Goal: Information Seeking & Learning: Learn about a topic

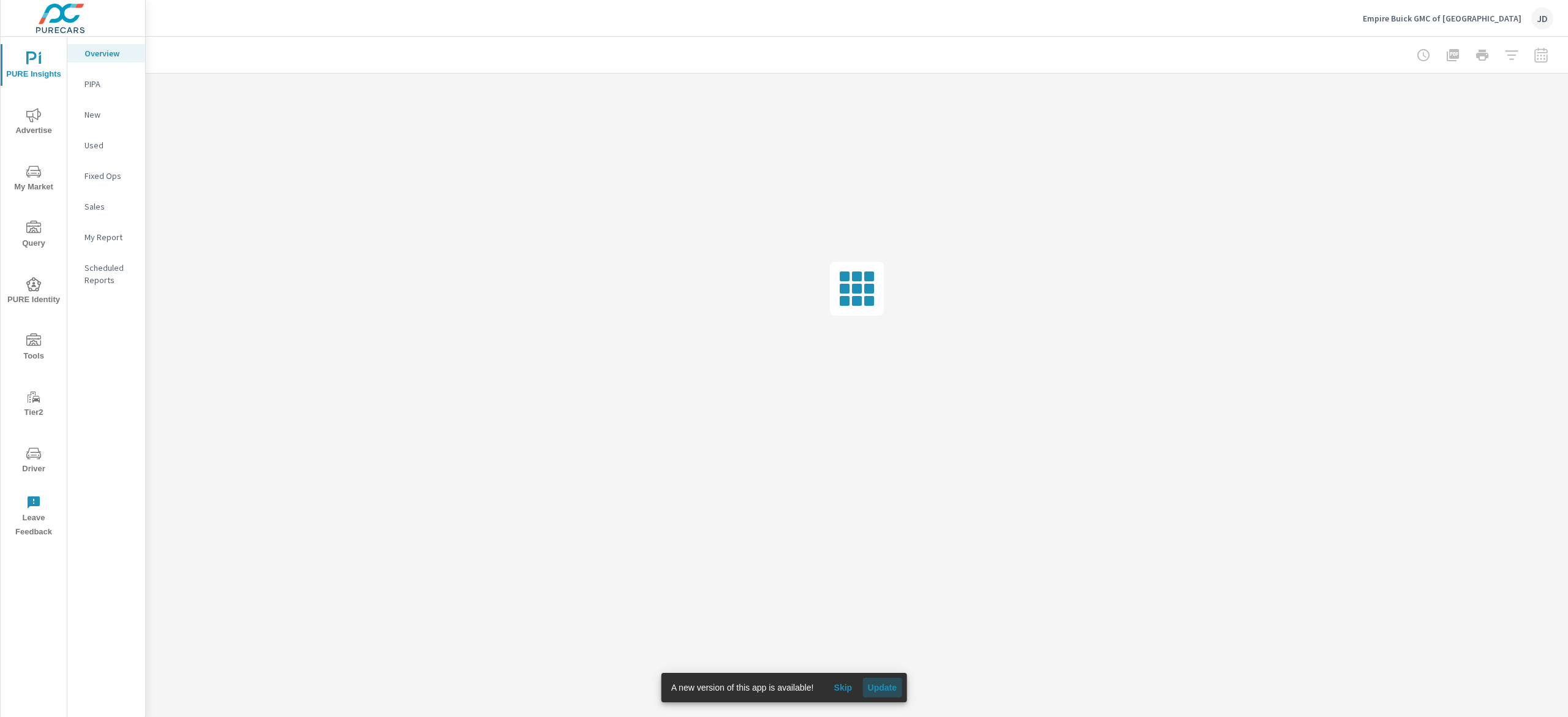
click at [883, 690] on span "Update" at bounding box center [882, 687] width 30 height 11
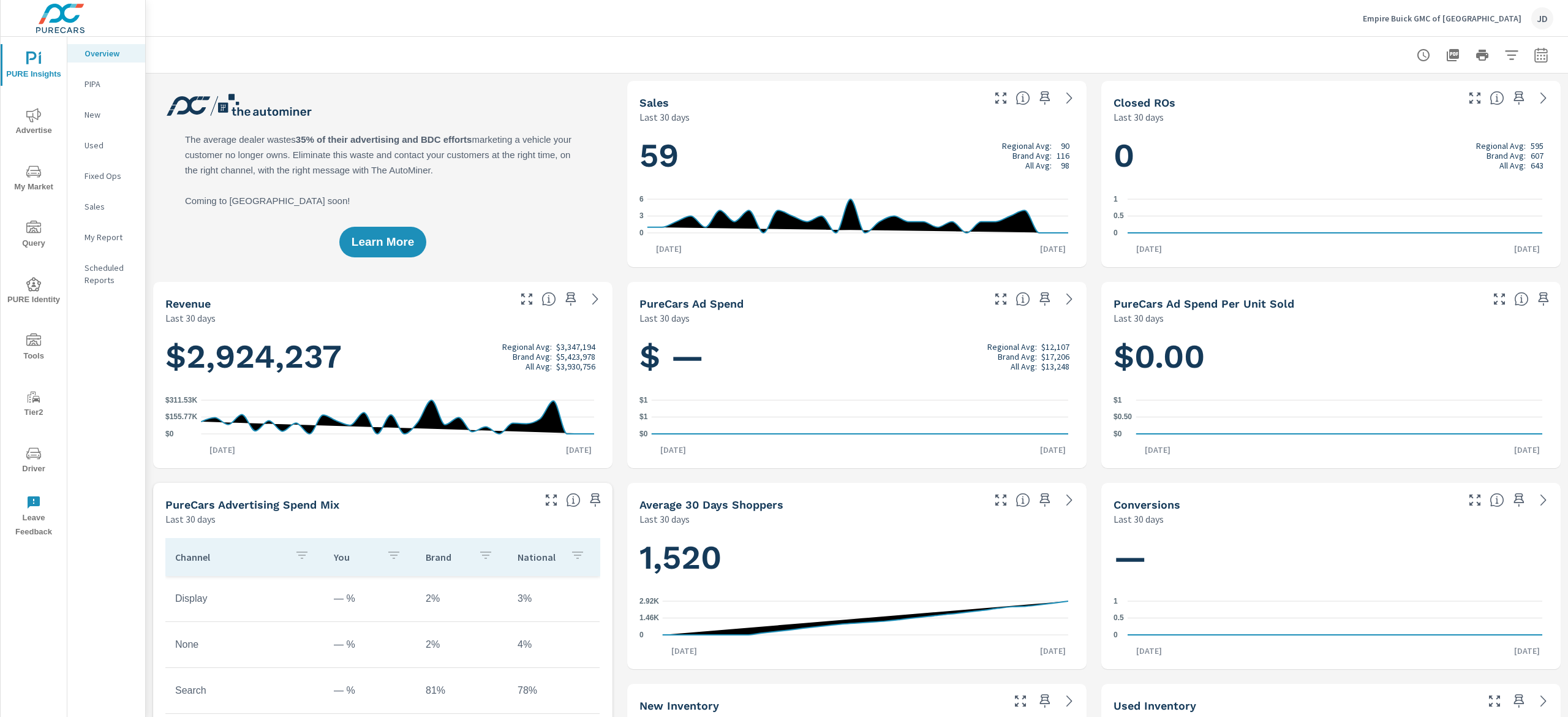
scroll to position [1, 0]
click at [40, 179] on icon "nav menu" at bounding box center [33, 171] width 15 height 15
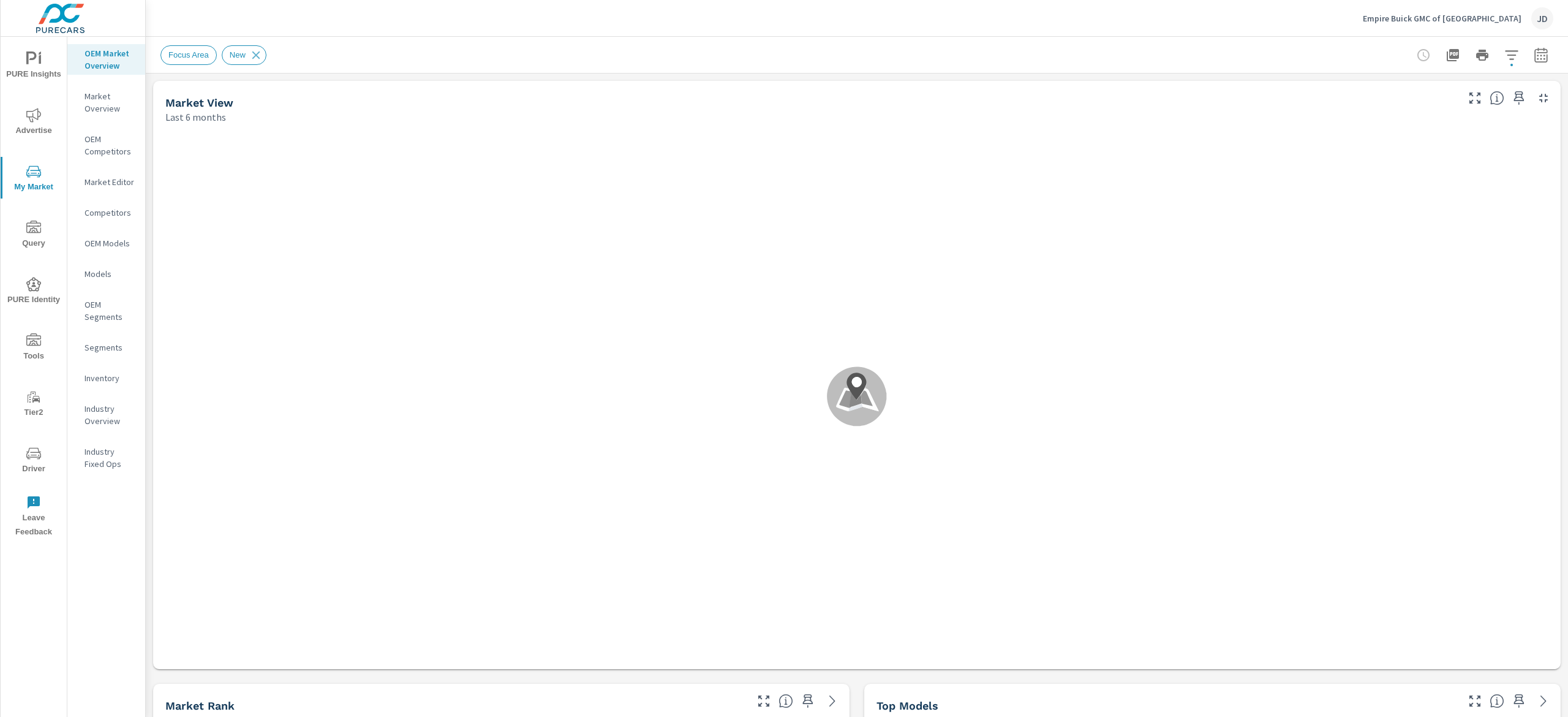
scroll to position [1, 0]
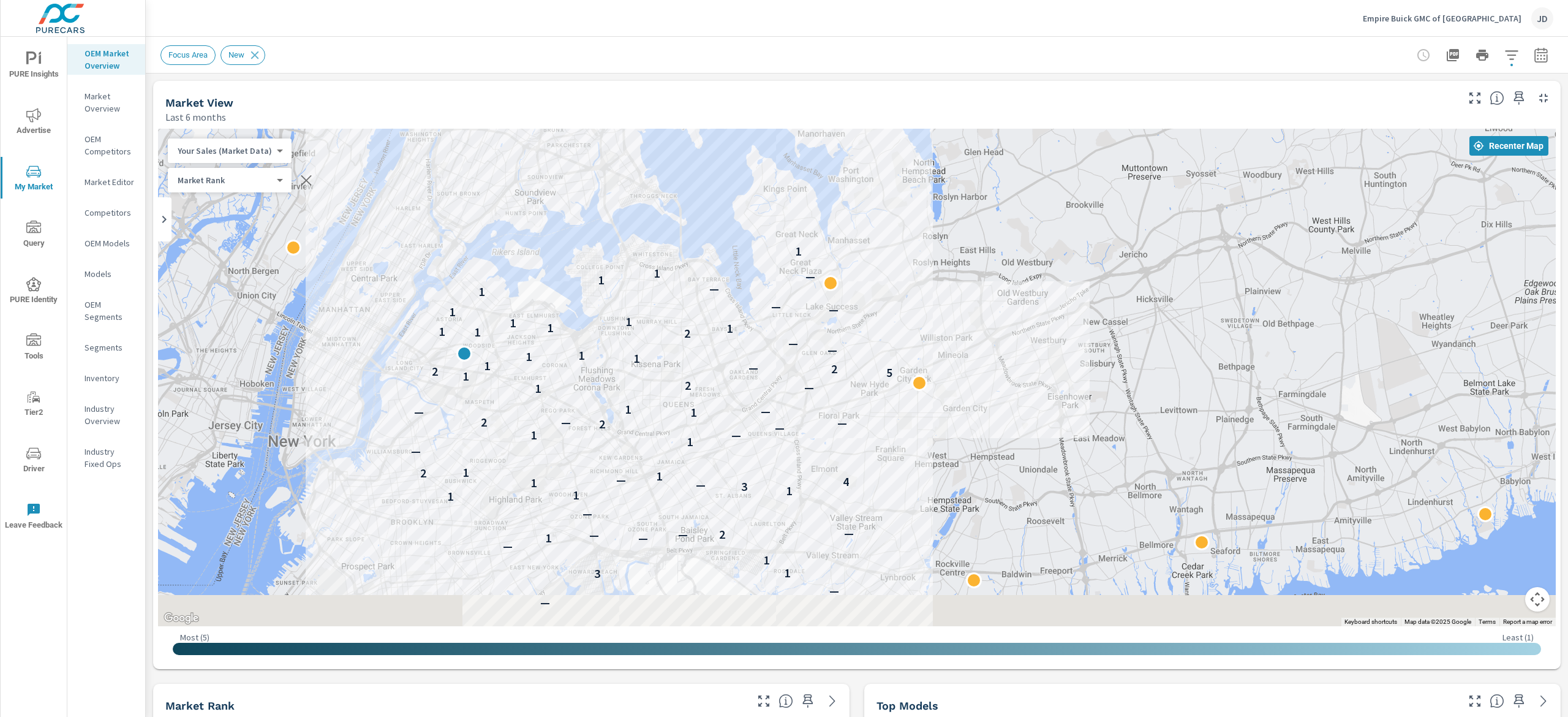
drag, startPoint x: 954, startPoint y: 430, endPoint x: 973, endPoint y: 287, distance: 144.3
click at [973, 287] on div "— — — — — — — — — — — — 3 1 1 — — 1 — 2 — — — 1 1 1 3 — 1 4 — 1 2 1 — 1 — 1 — 2…" at bounding box center [1268, 468] width 784 height 441
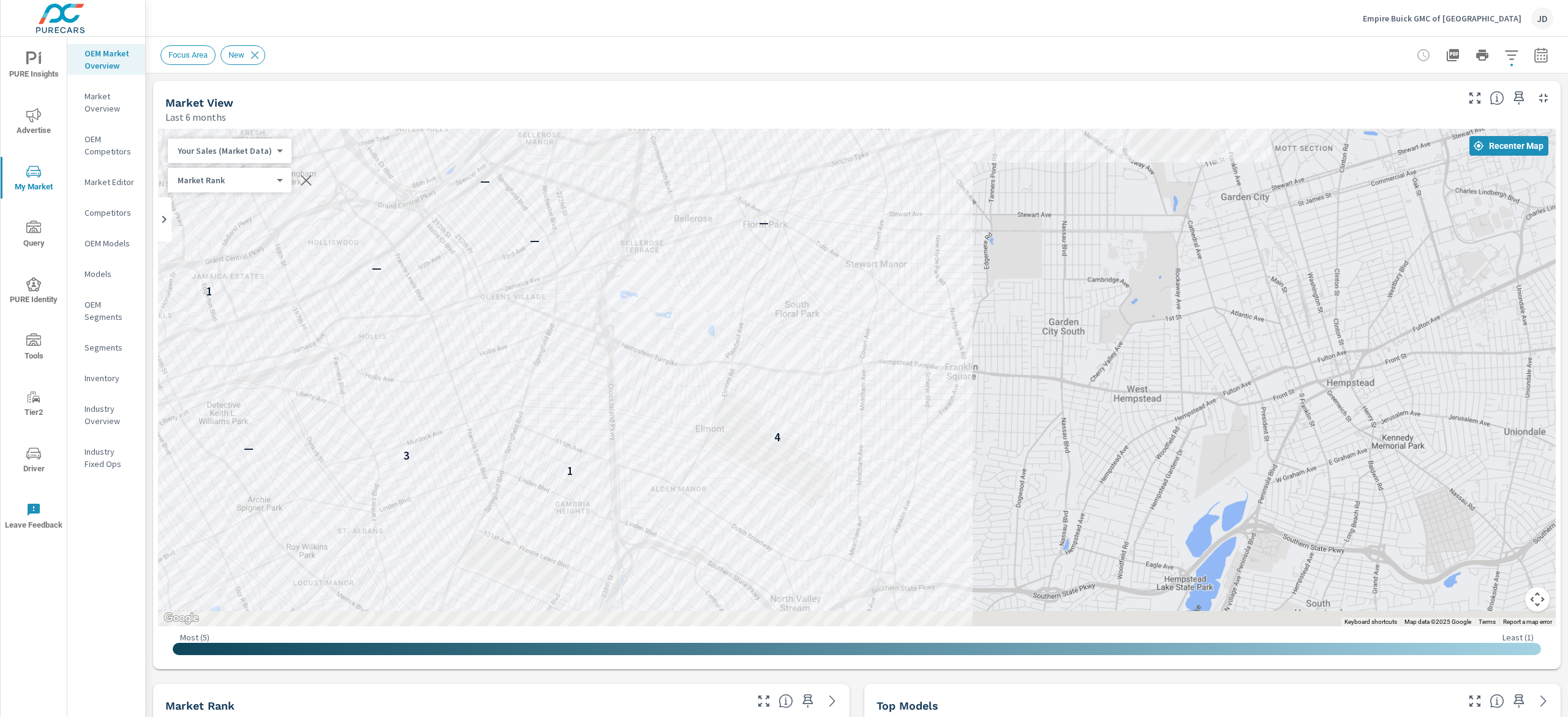
drag, startPoint x: 953, startPoint y: 494, endPoint x: 1015, endPoint y: 147, distance: 352.5
click at [1015, 147] on div "1 3 — 4 — 1 1 — — 2 — 1 — 1 — 2 5 2 — 1 — — 2 1 1 — — — 1 — 1 1" at bounding box center [1308, 264] width 784 height 441
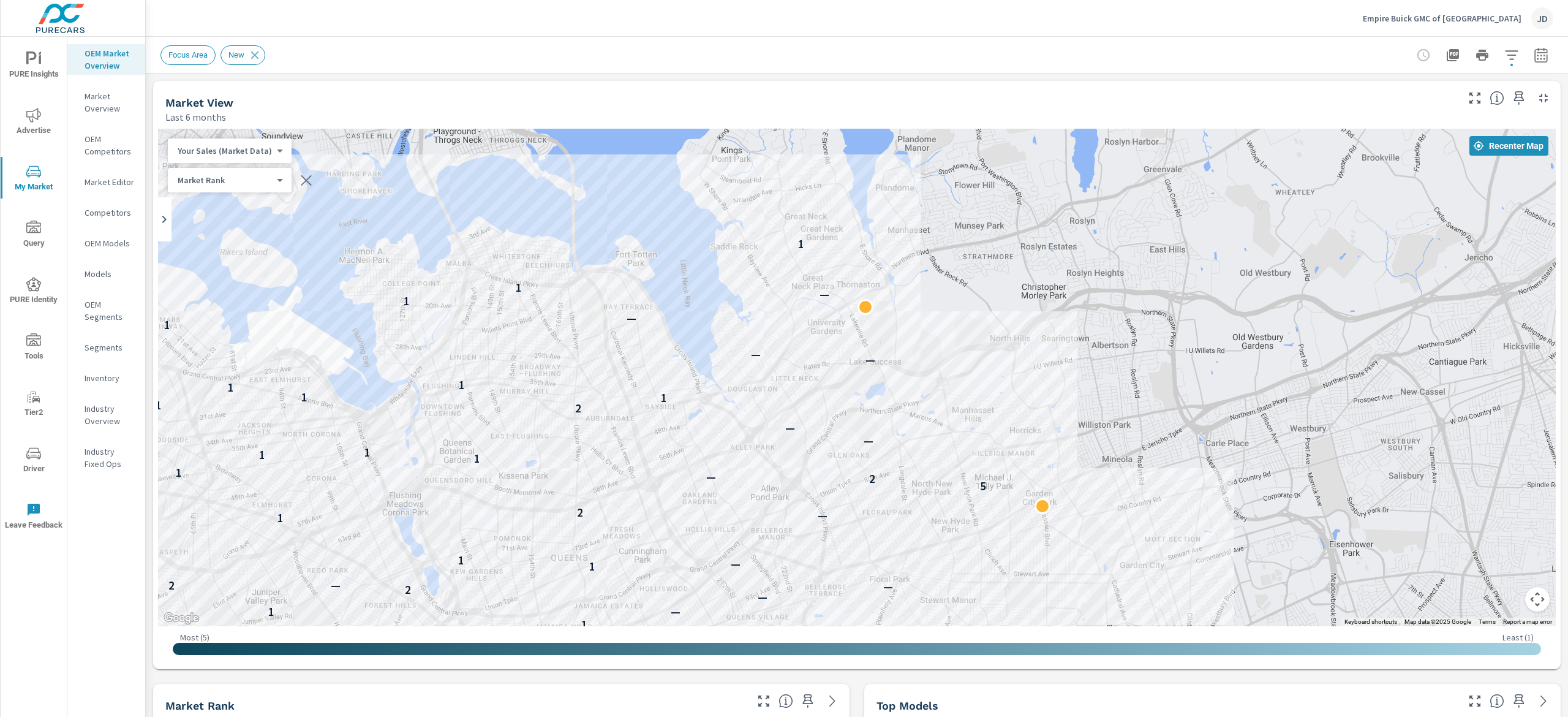
drag, startPoint x: 799, startPoint y: 237, endPoint x: 949, endPoint y: 303, distance: 163.9
click at [949, 303] on div "— — — — — 3 1 1 — — 1 — 2 — — — 1 1 1 3 — 1 4 — 1 2 1 — 1 — 1 — 2 — 2 — 1 — — 1…" at bounding box center [857, 377] width 1398 height 498
click at [113, 187] on p "Market Editor" at bounding box center [110, 181] width 51 height 12
